Goal: Task Accomplishment & Management: Use online tool/utility

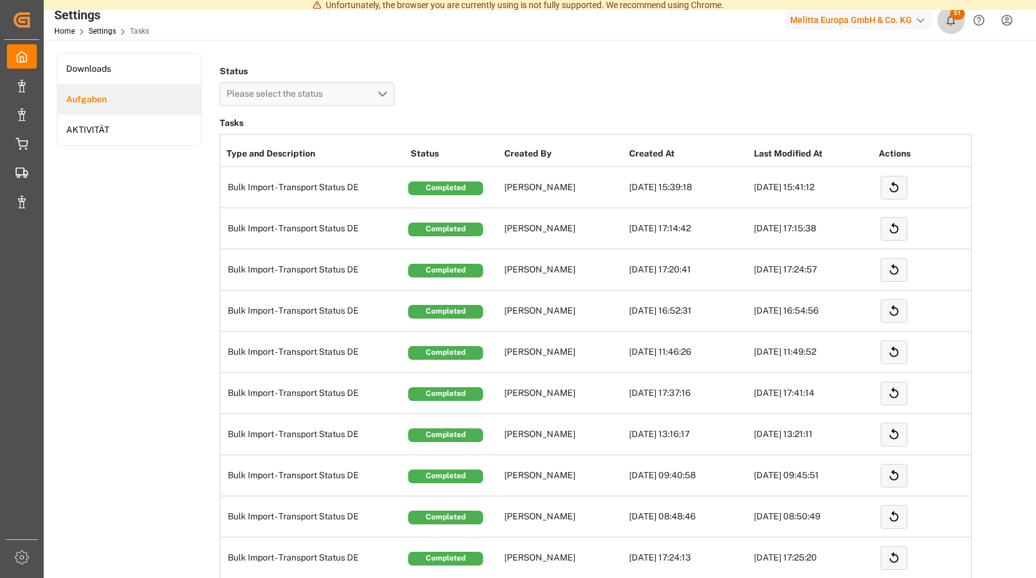
click at [950, 19] on icon "show 51 new notifications" at bounding box center [950, 20] width 13 height 13
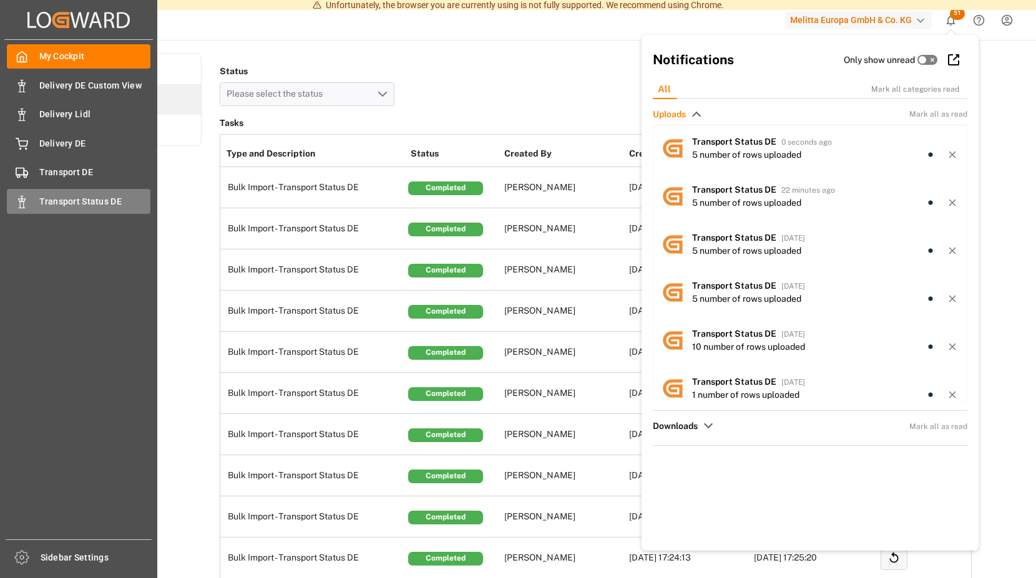
click at [24, 198] on icon at bounding box center [22, 202] width 12 height 12
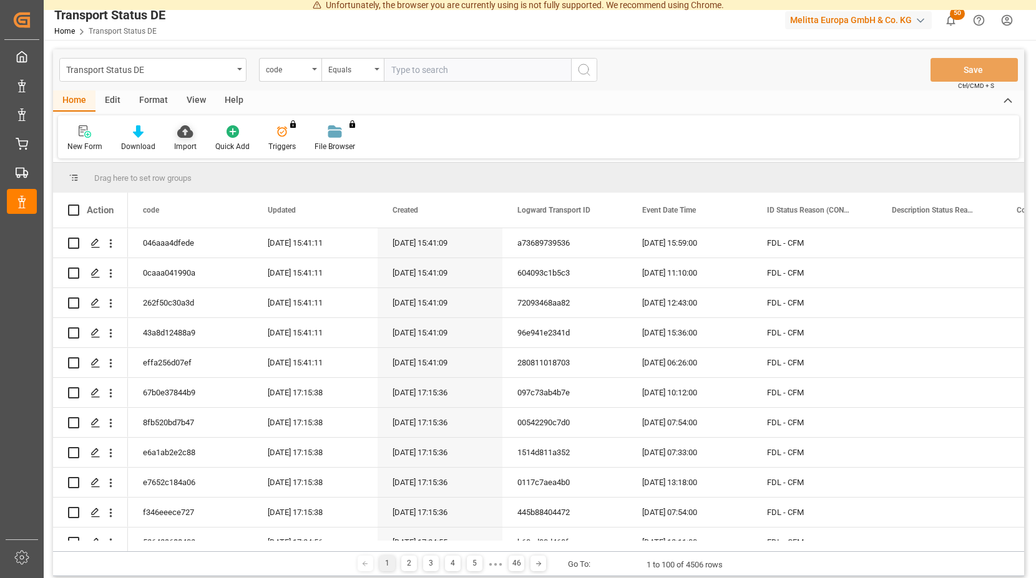
click at [182, 131] on icon at bounding box center [185, 131] width 16 height 12
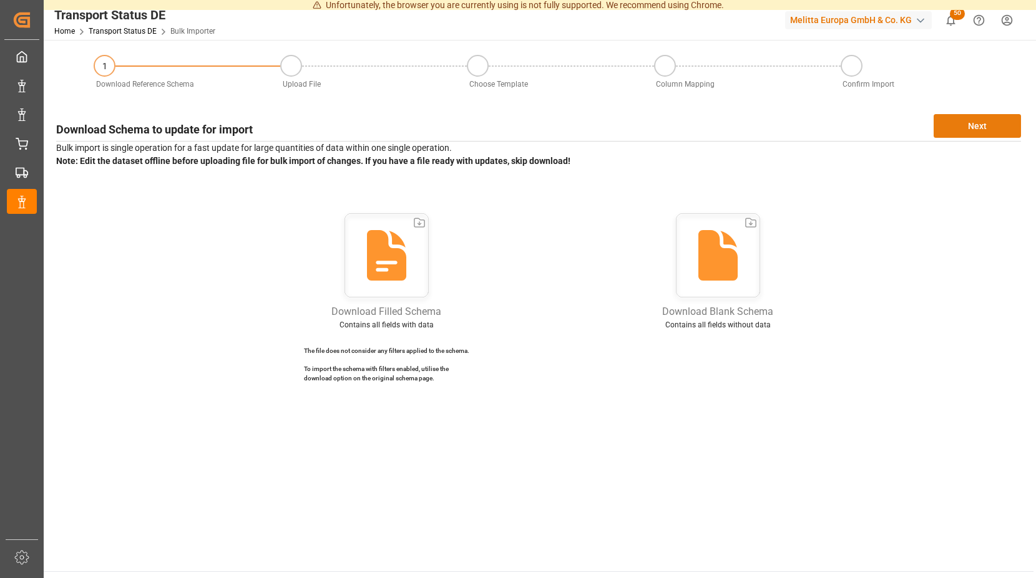
click at [946, 124] on button "Next" at bounding box center [977, 126] width 87 height 24
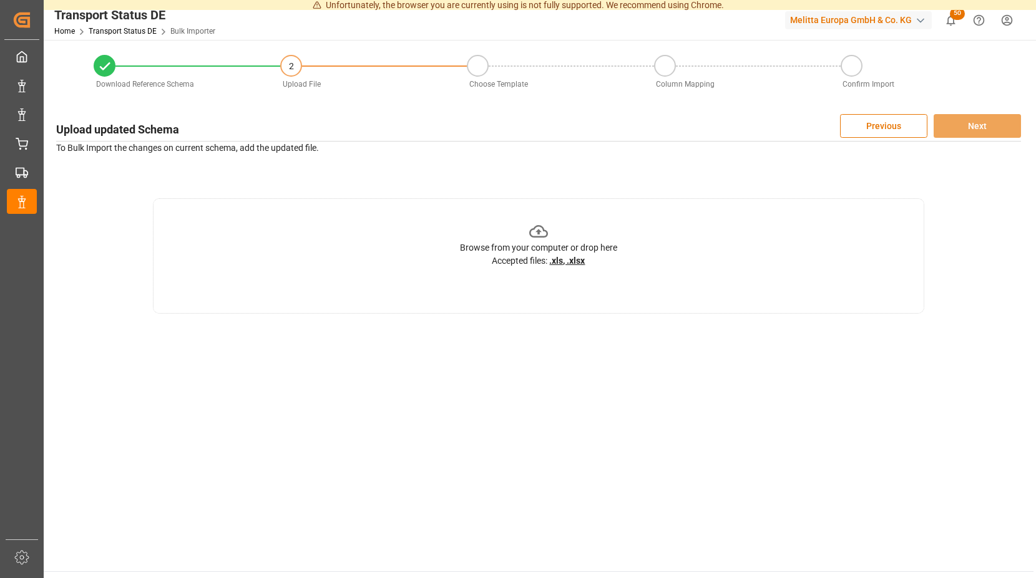
click at [537, 230] on icon at bounding box center [538, 231] width 19 height 19
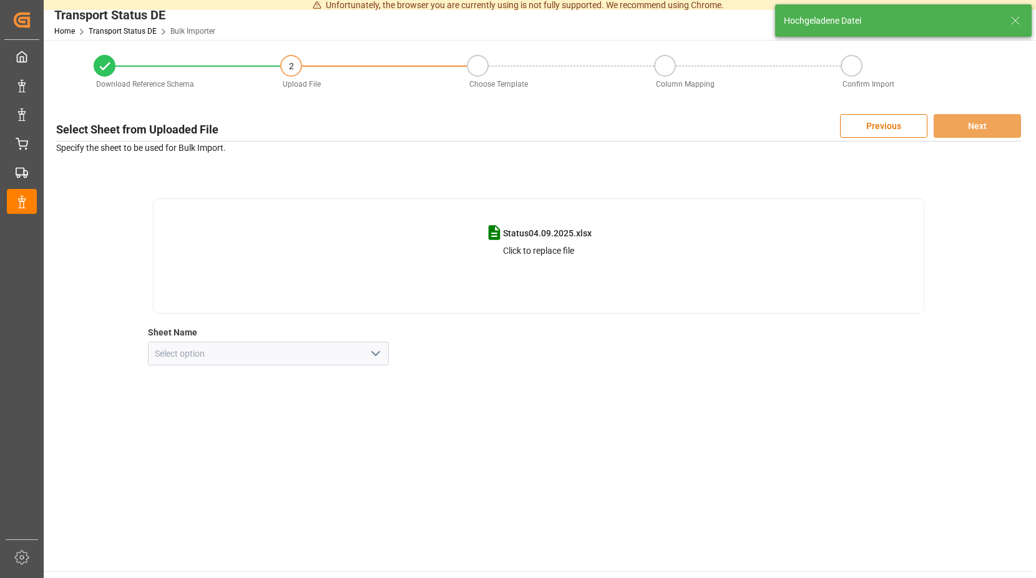
click at [379, 352] on icon "open menu" at bounding box center [375, 353] width 15 height 15
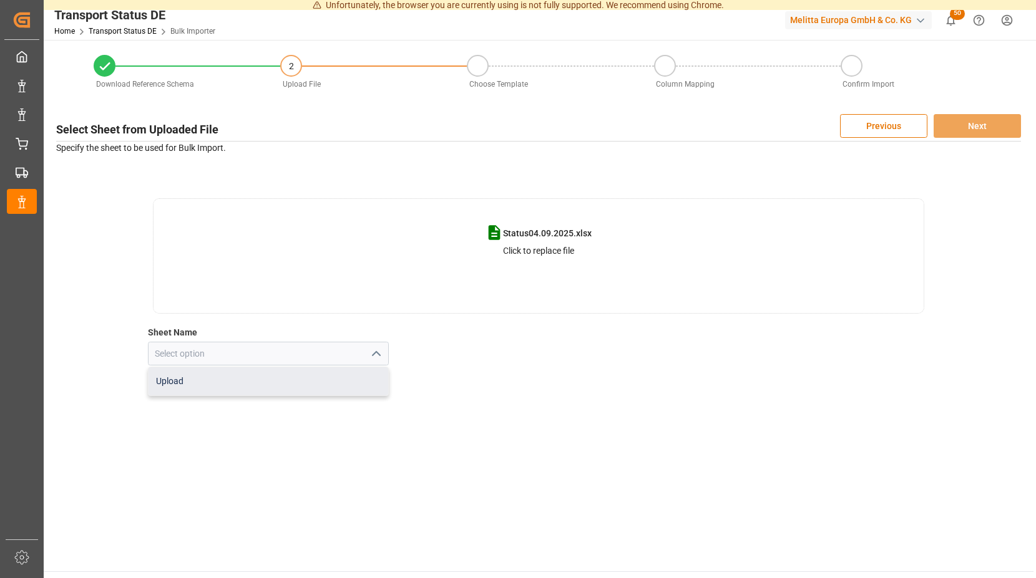
click at [180, 376] on div "Upload" at bounding box center [269, 382] width 240 height 28
type input "Upload"
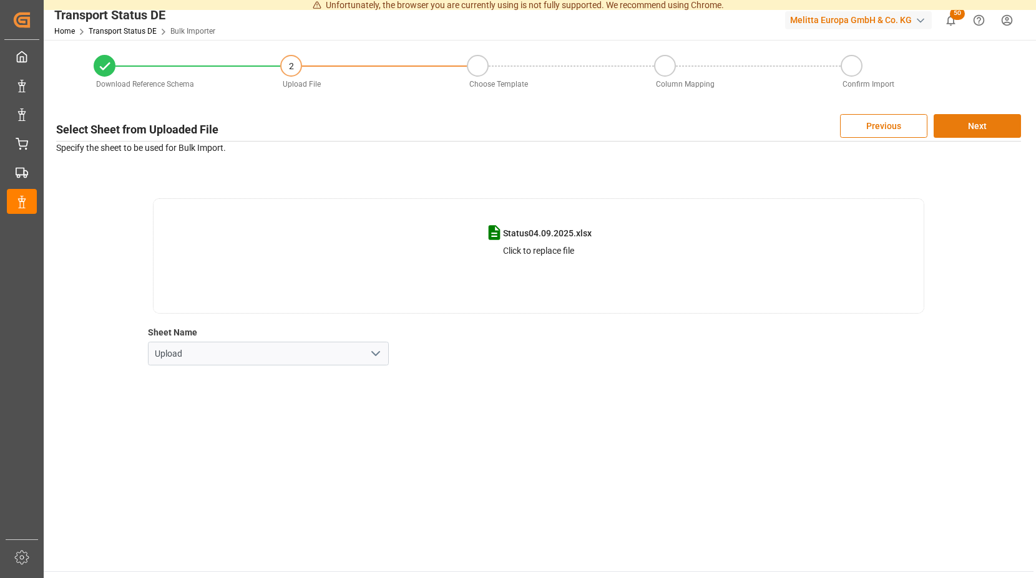
click at [977, 122] on button "Next" at bounding box center [977, 126] width 87 height 24
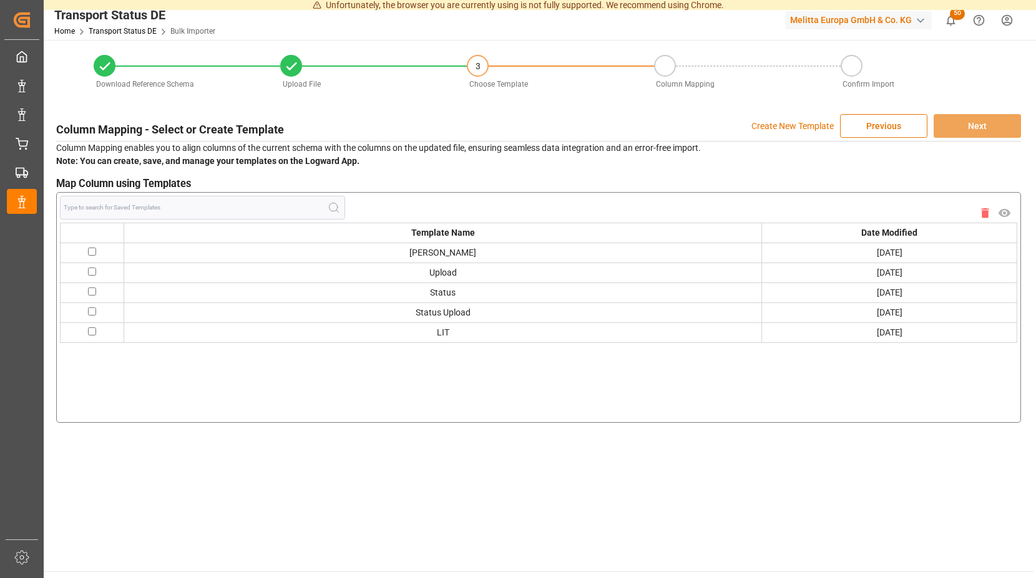
click at [95, 250] on input "checkbox" at bounding box center [92, 252] width 8 height 8
checkbox input "true"
click at [982, 124] on button "Next" at bounding box center [977, 126] width 87 height 24
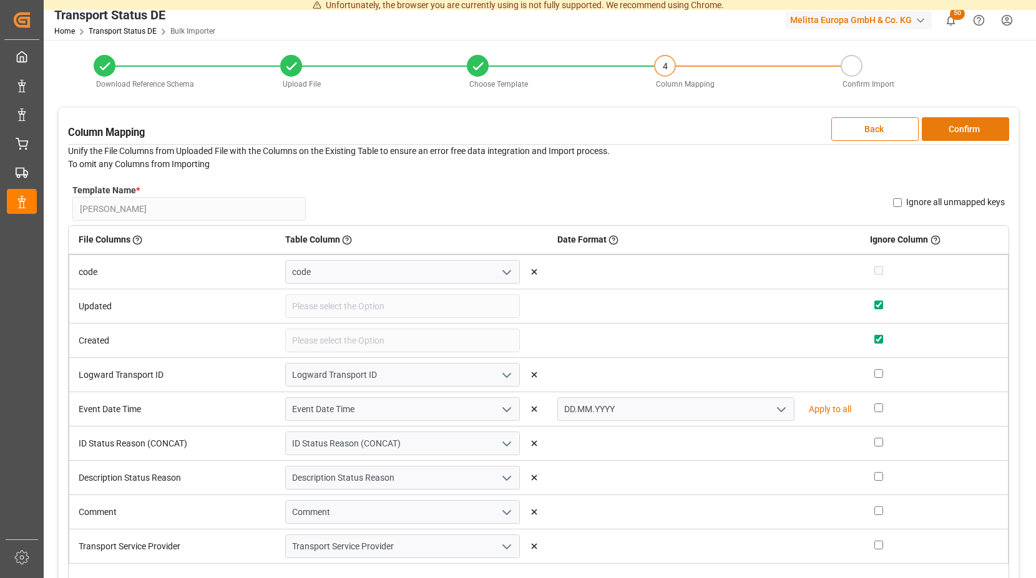
click at [960, 125] on button "Confirm" at bounding box center [965, 129] width 87 height 24
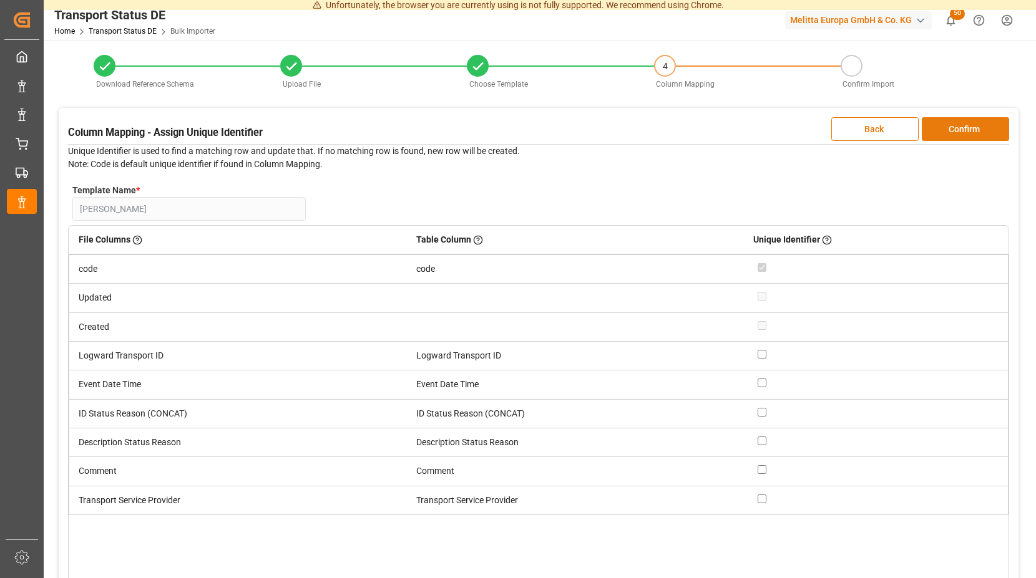
click at [960, 125] on button "Confirm" at bounding box center [965, 129] width 87 height 24
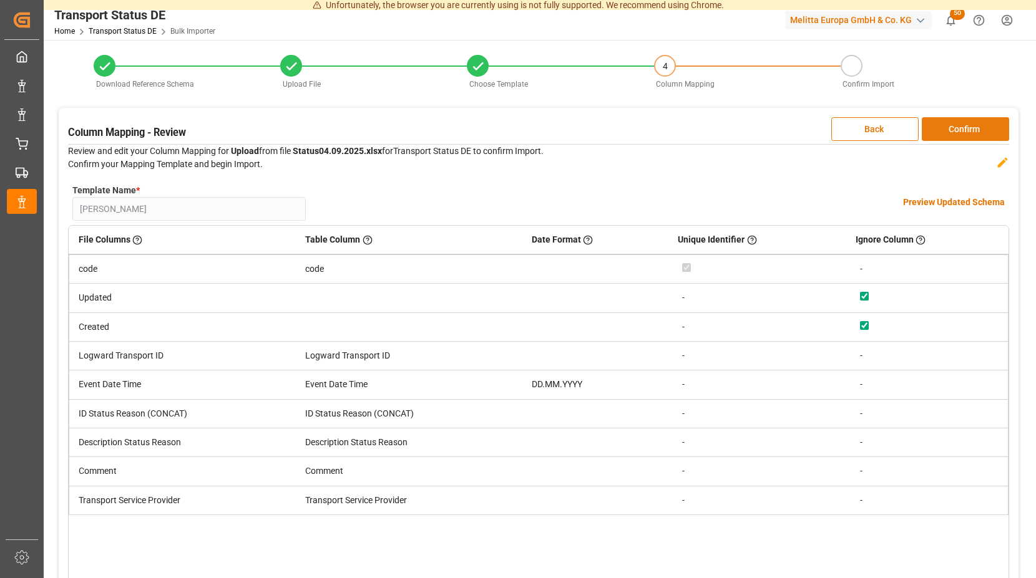
click at [960, 125] on button "Confirm" at bounding box center [965, 129] width 87 height 24
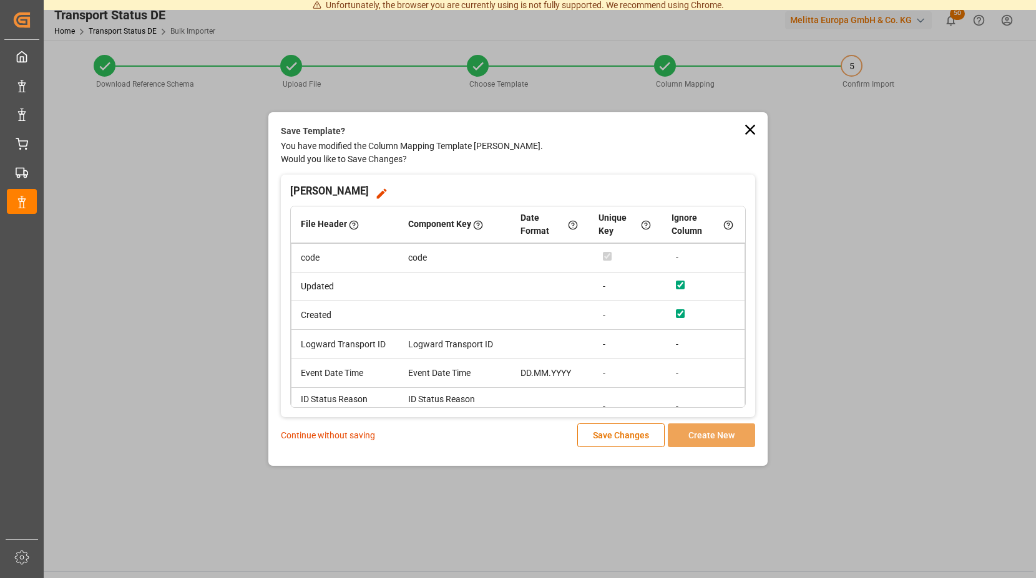
click at [333, 436] on p "Continue without saving" at bounding box center [328, 435] width 94 height 13
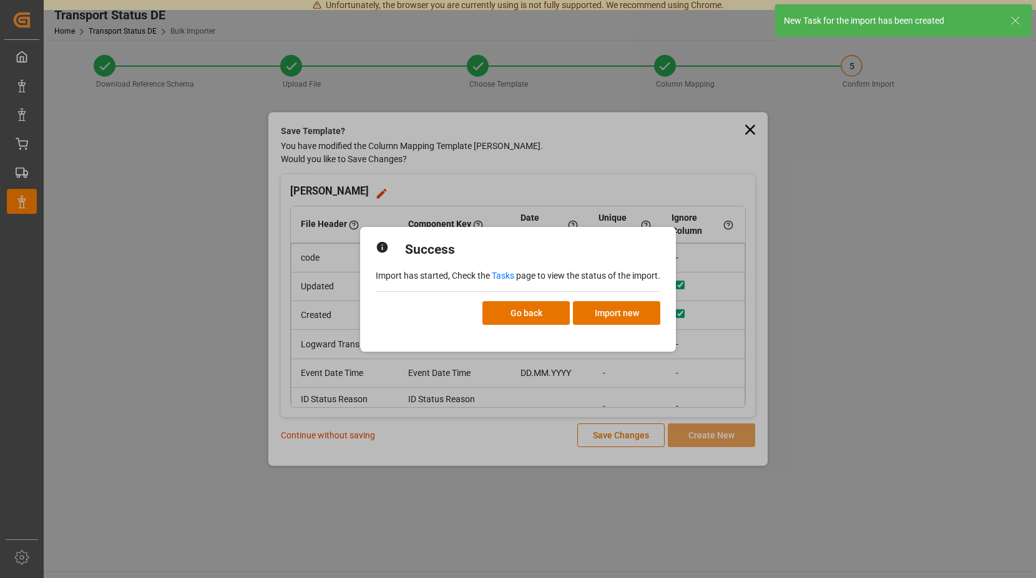
click at [505, 277] on link "Tasks" at bounding box center [503, 276] width 22 height 10
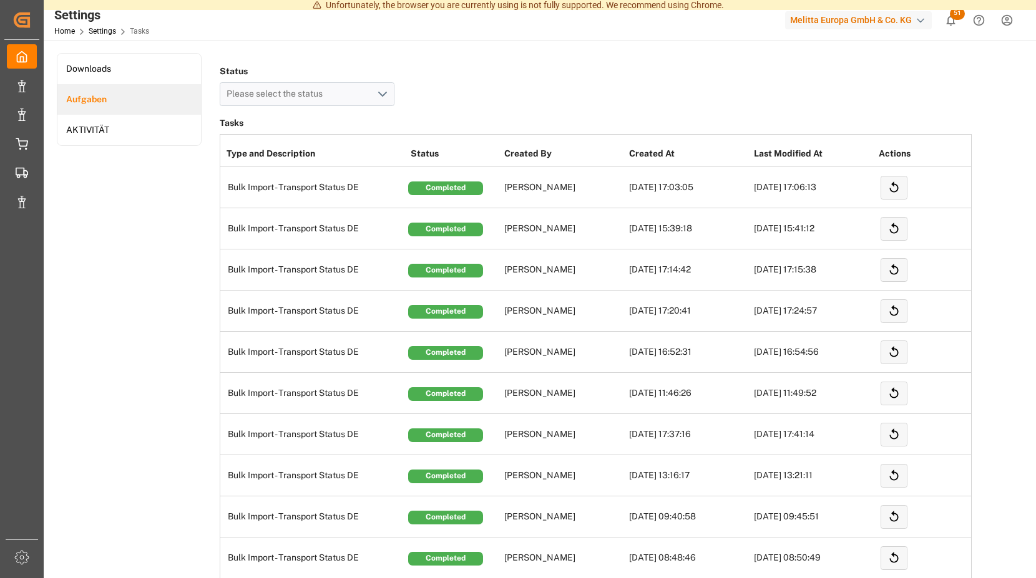
click at [954, 15] on span "51" at bounding box center [957, 13] width 15 height 12
